Goal: Information Seeking & Learning: Learn about a topic

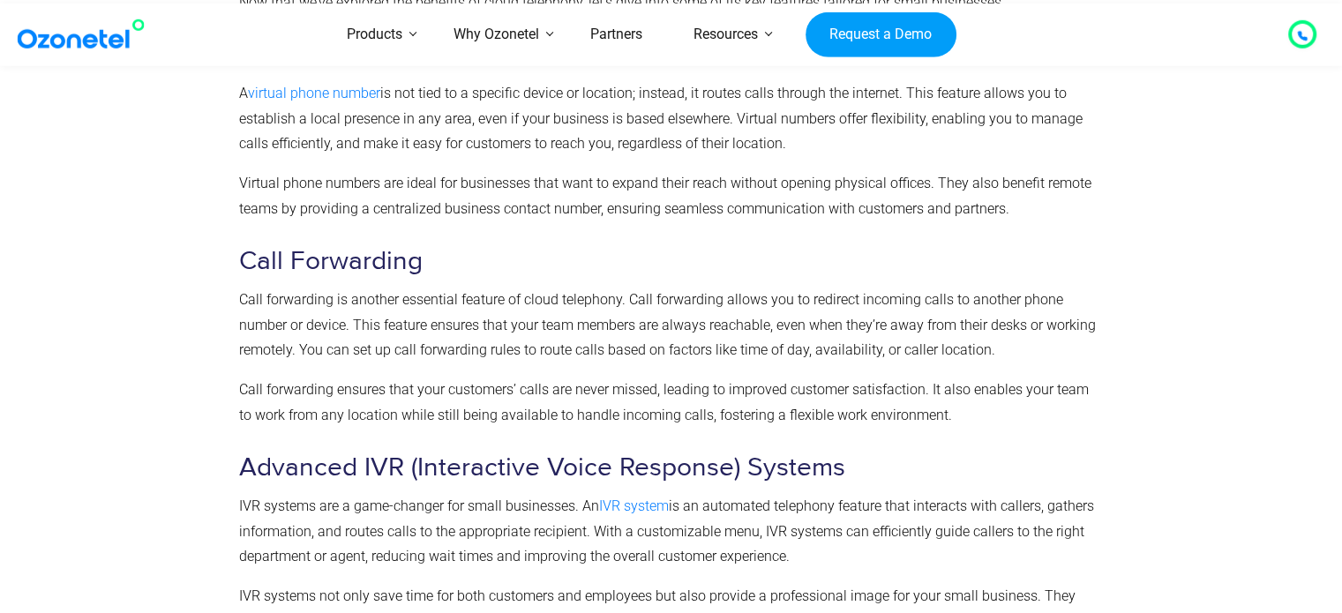
scroll to position [2121, 0]
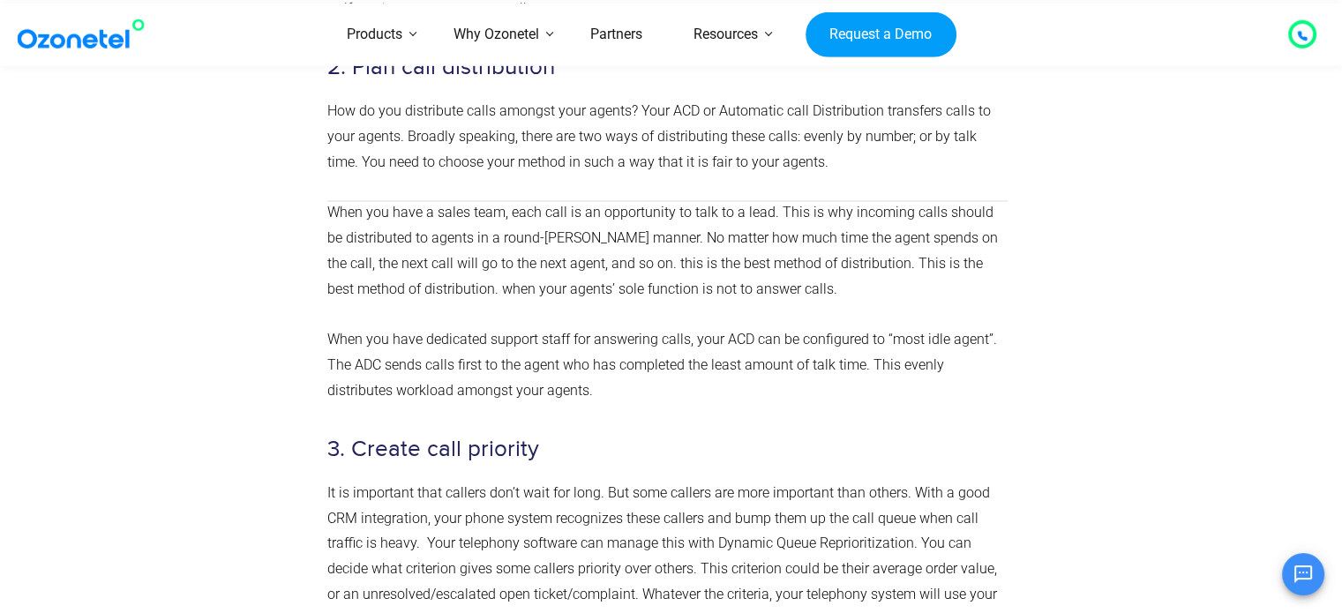
scroll to position [1852, 0]
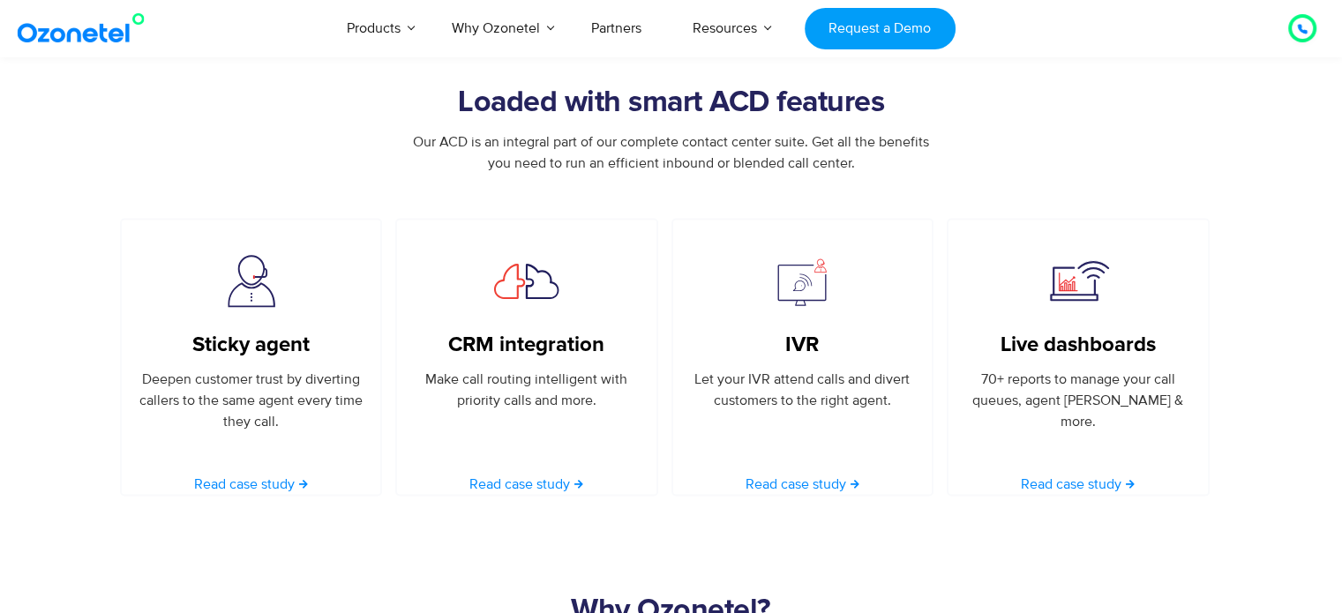
scroll to position [3158, 0]
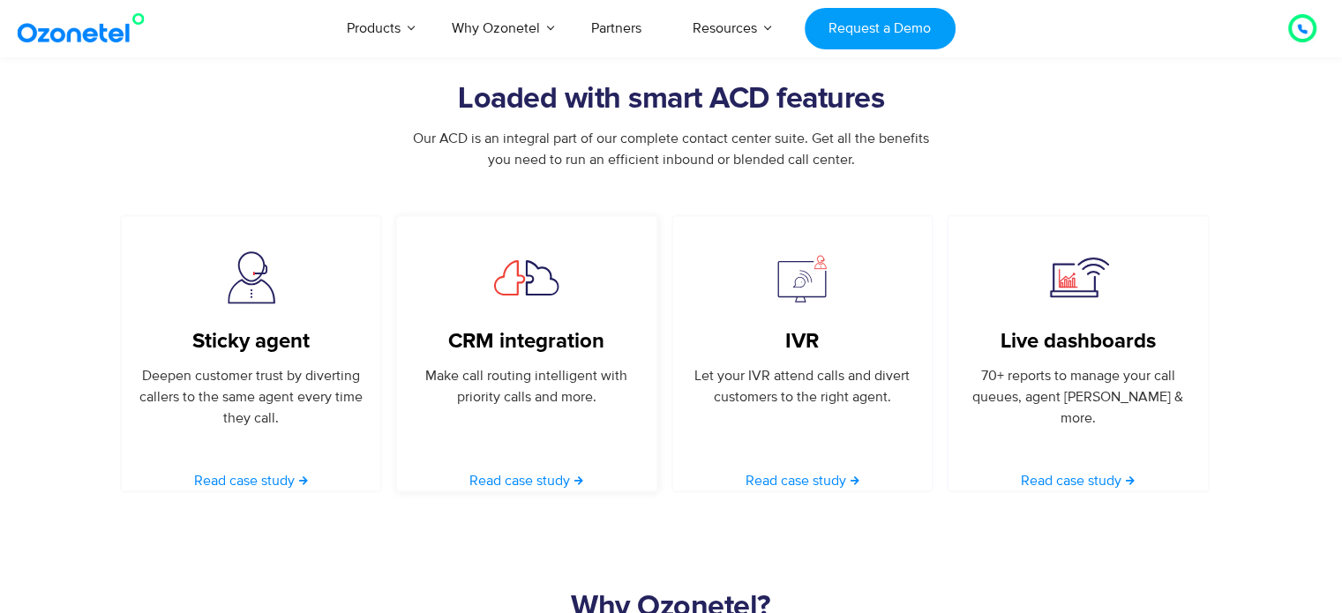
click at [581, 377] on p "Make call routing intelligent with priority calls and more." at bounding box center [527, 385] width 228 height 42
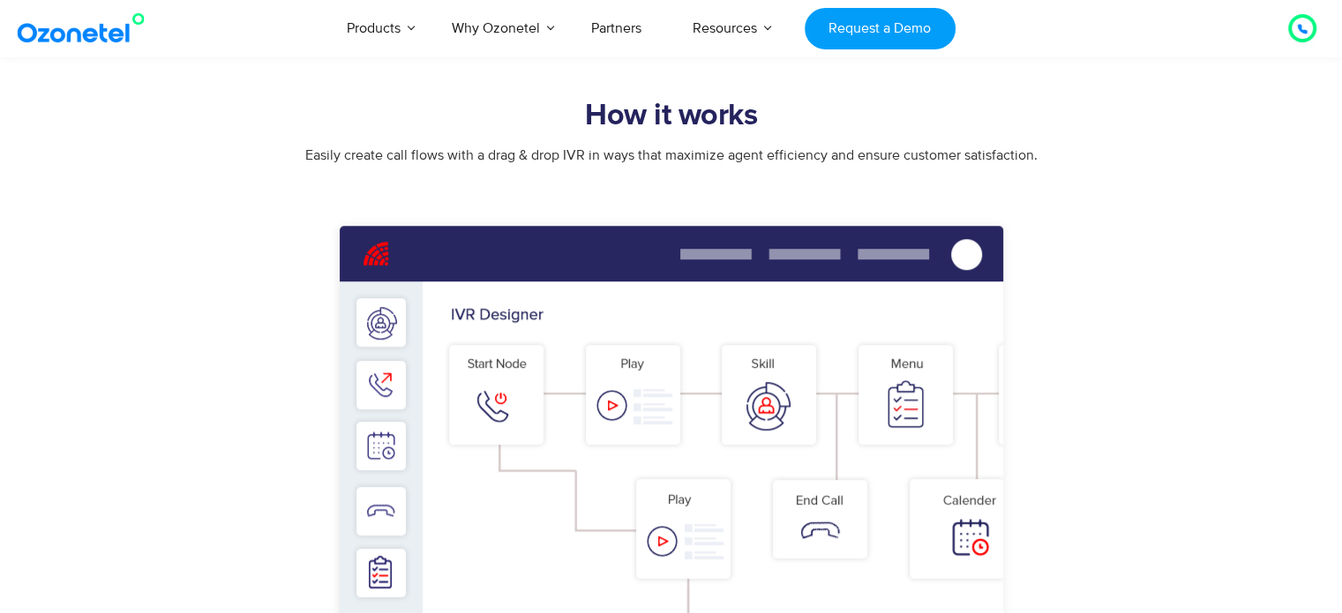
scroll to position [1140, 0]
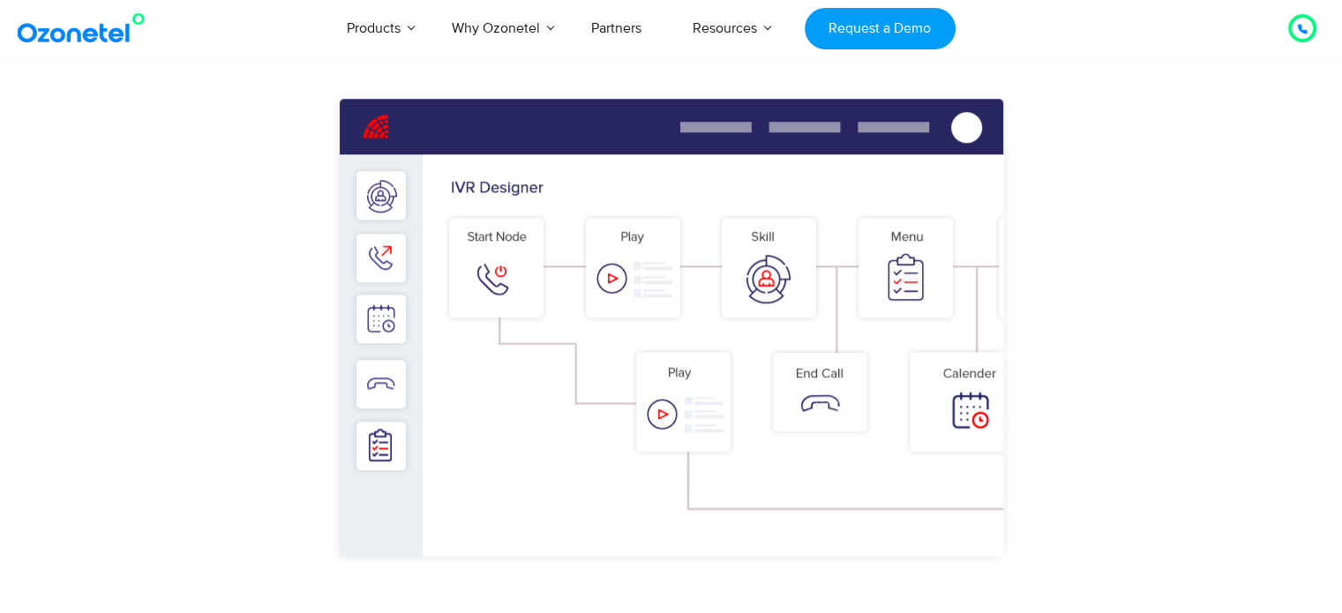
click at [723, 380] on img at bounding box center [671, 356] width 882 height 547
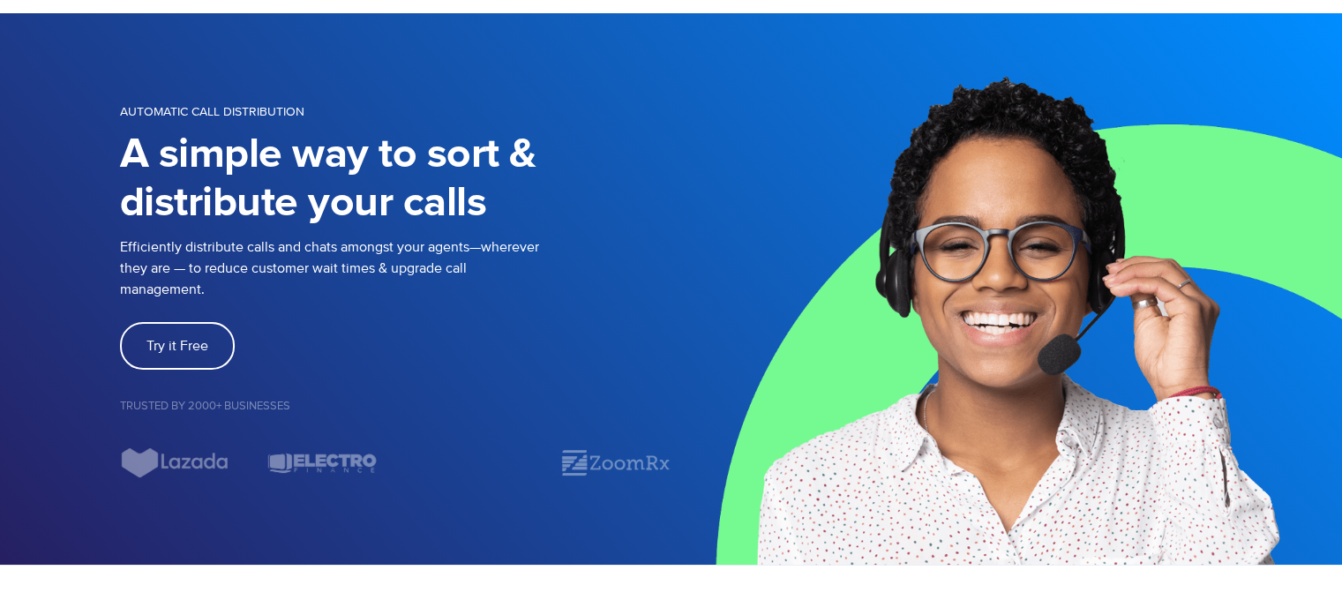
scroll to position [81, 0]
